Goal: Task Accomplishment & Management: Manage account settings

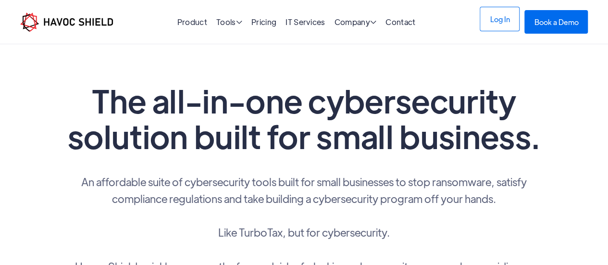
click at [488, 28] on link "Log In" at bounding box center [499, 19] width 40 height 24
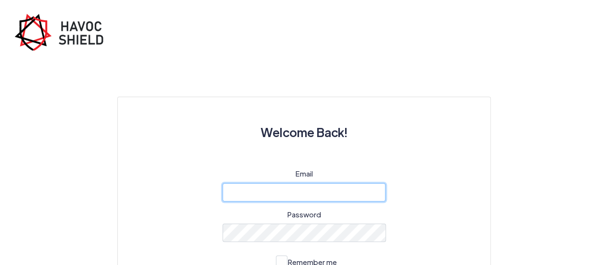
type input "cyber@ijk.international"
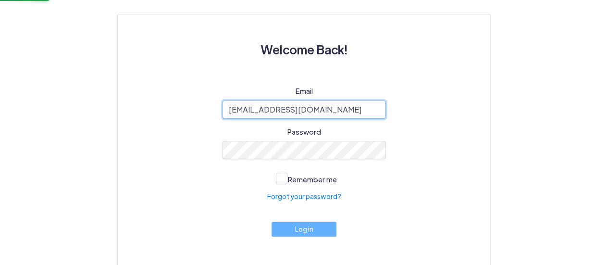
scroll to position [97, 0]
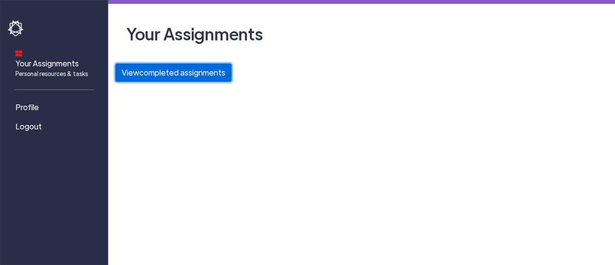
click at [162, 78] on button "View completed assignments" at bounding box center [173, 72] width 116 height 18
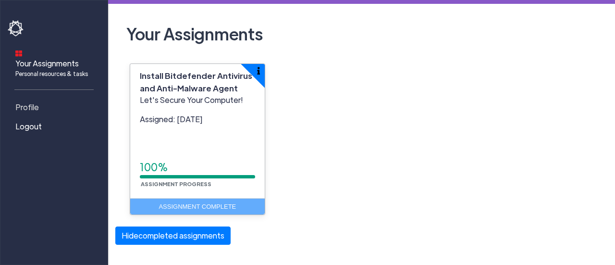
click at [49, 99] on link "Profile" at bounding box center [56, 106] width 96 height 19
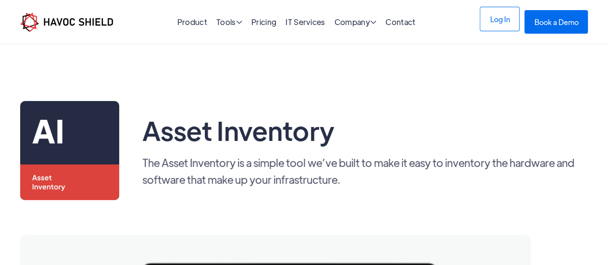
click at [493, 29] on link "Log In" at bounding box center [499, 19] width 40 height 24
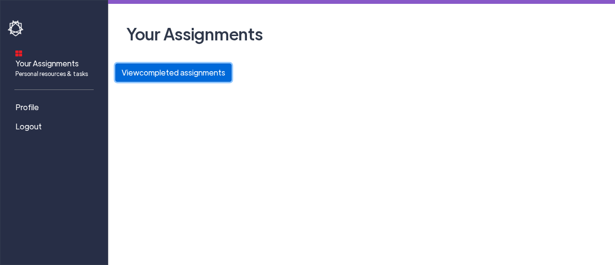
click at [214, 73] on button "View completed assignments" at bounding box center [173, 72] width 116 height 18
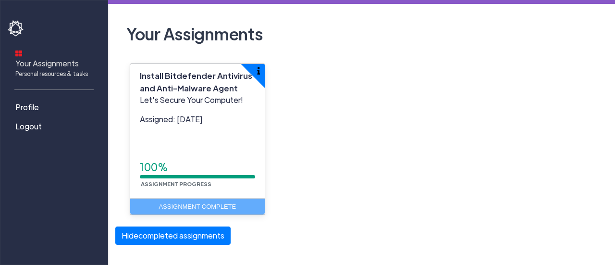
click at [73, 71] on link "Your Assignments Personal resources & tasks" at bounding box center [56, 63] width 96 height 38
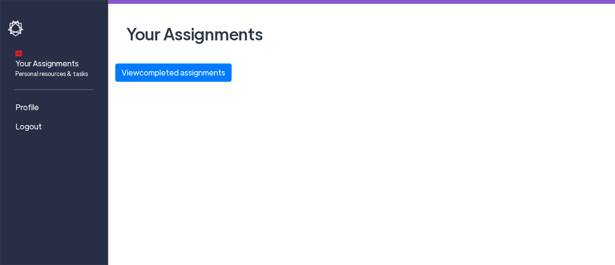
click at [65, 69] on span "Personal resources & tasks" at bounding box center [51, 73] width 73 height 9
